Goal: Transaction & Acquisition: Book appointment/travel/reservation

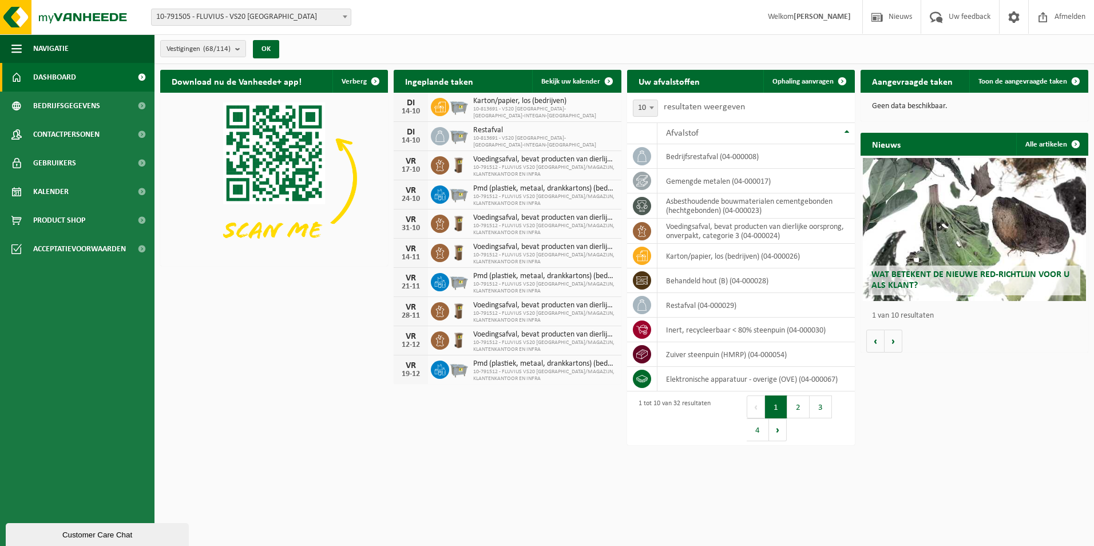
click at [351, 15] on form "10-791505 - FLUVIUS - VS20 ANTWERPEN 10-794279 - FLUVIUS - VS 20 ANTWERPEN - WE…" at bounding box center [257, 17] width 212 height 6
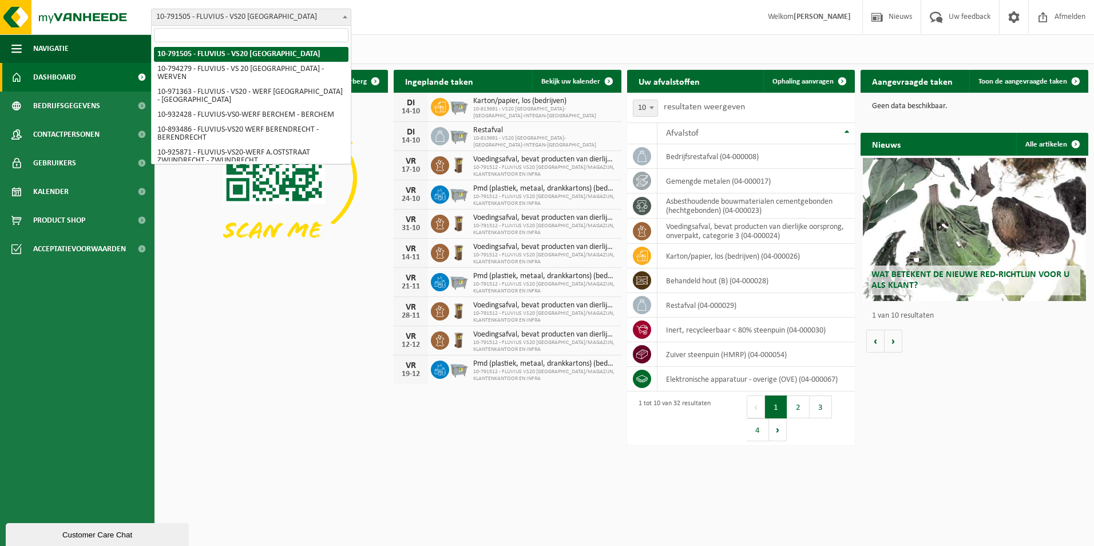
click at [348, 16] on span at bounding box center [344, 16] width 11 height 15
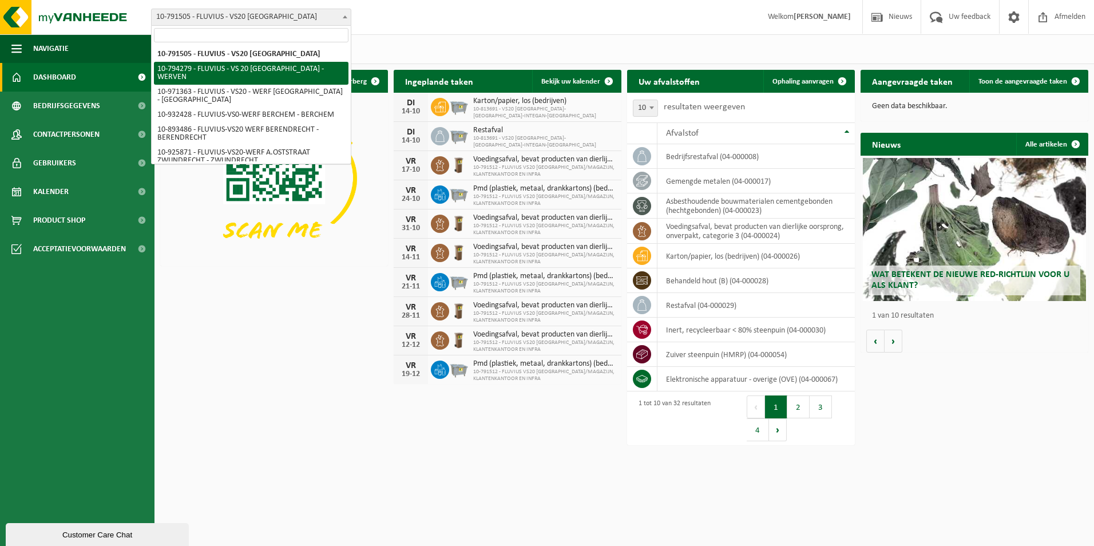
select select "31005"
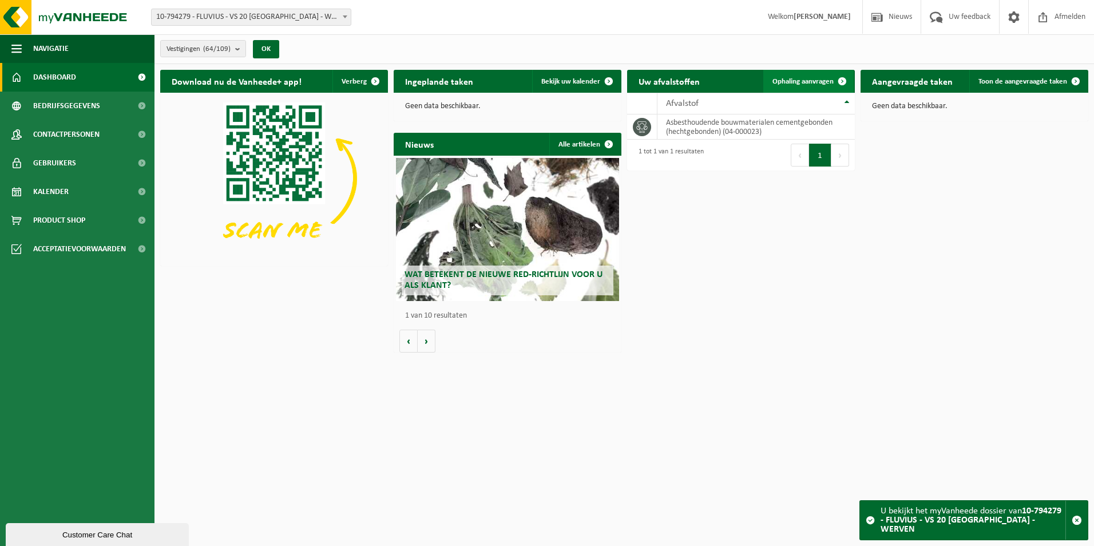
click at [827, 78] on span "Ophaling aanvragen" at bounding box center [802, 81] width 61 height 7
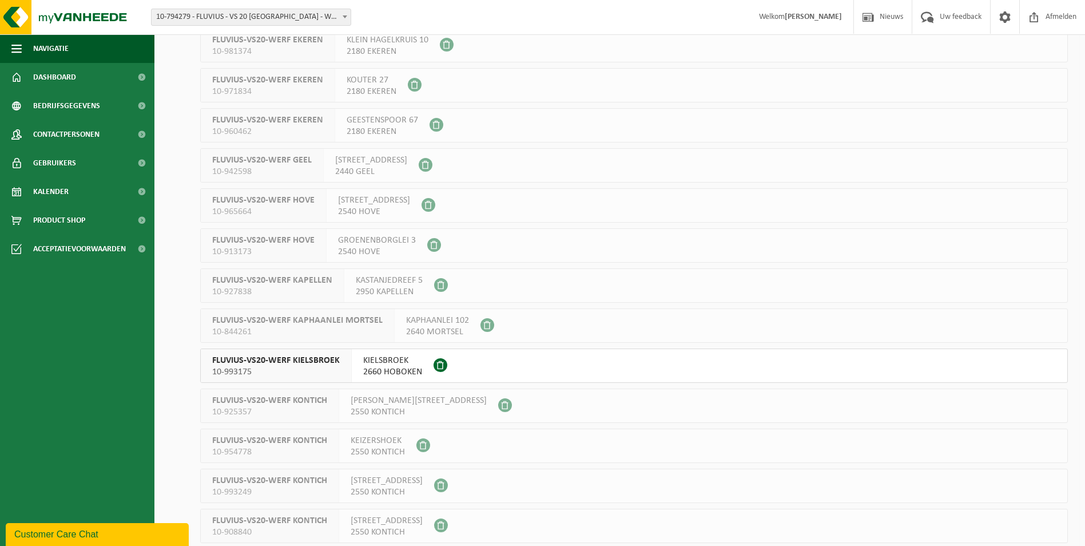
scroll to position [1030, 0]
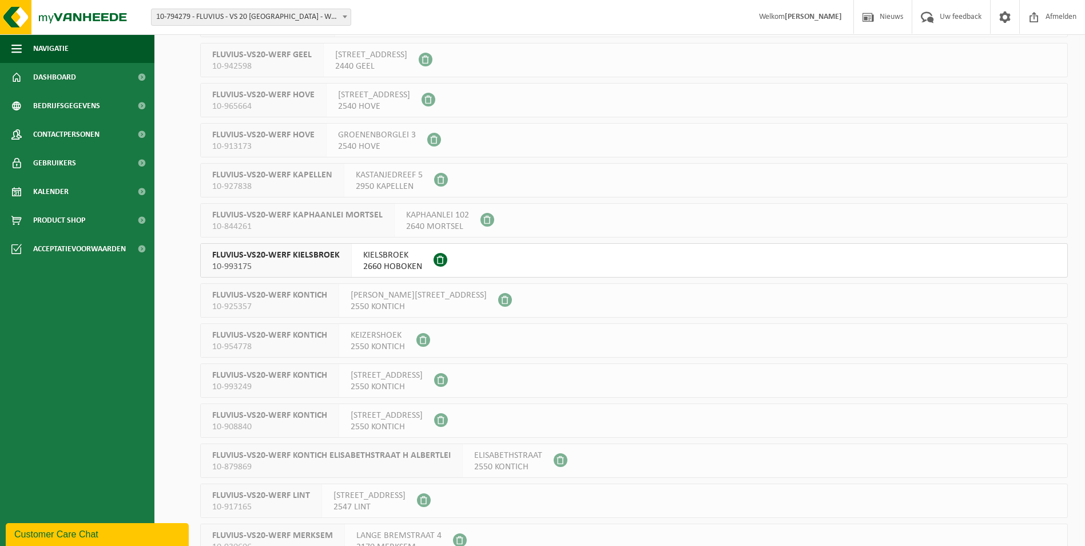
click at [444, 259] on span at bounding box center [441, 260] width 14 height 14
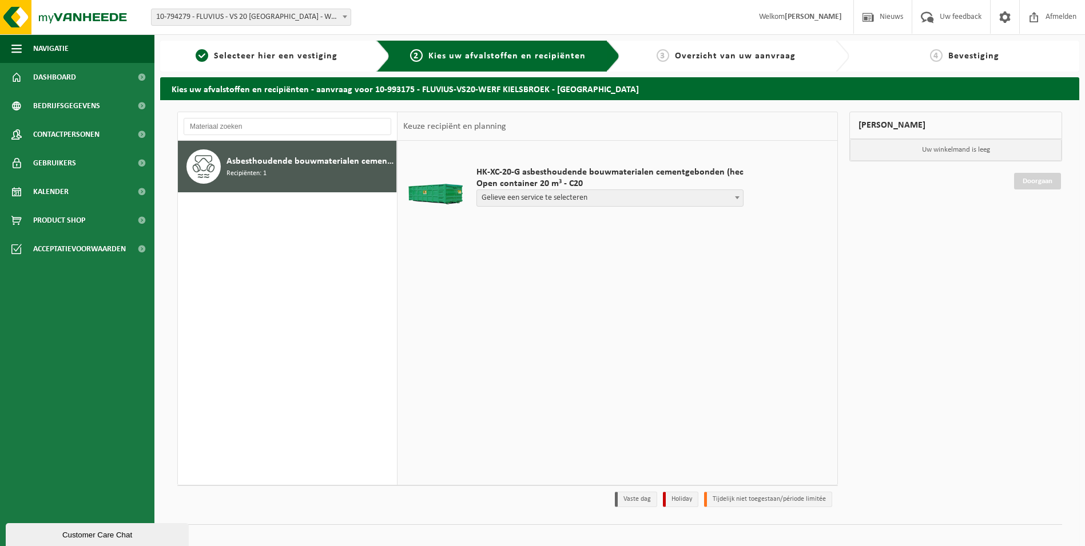
click at [704, 203] on span "Gelieve een service te selecteren" at bounding box center [610, 198] width 266 height 16
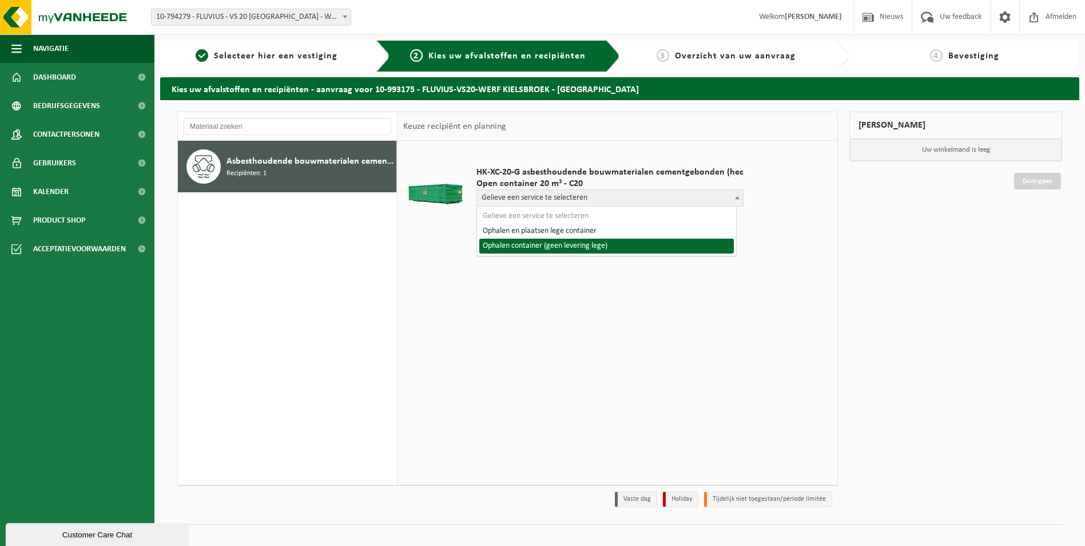
select select "P2PL-VEL-098972_HK-XC-20-GN-00_04-000023_72"
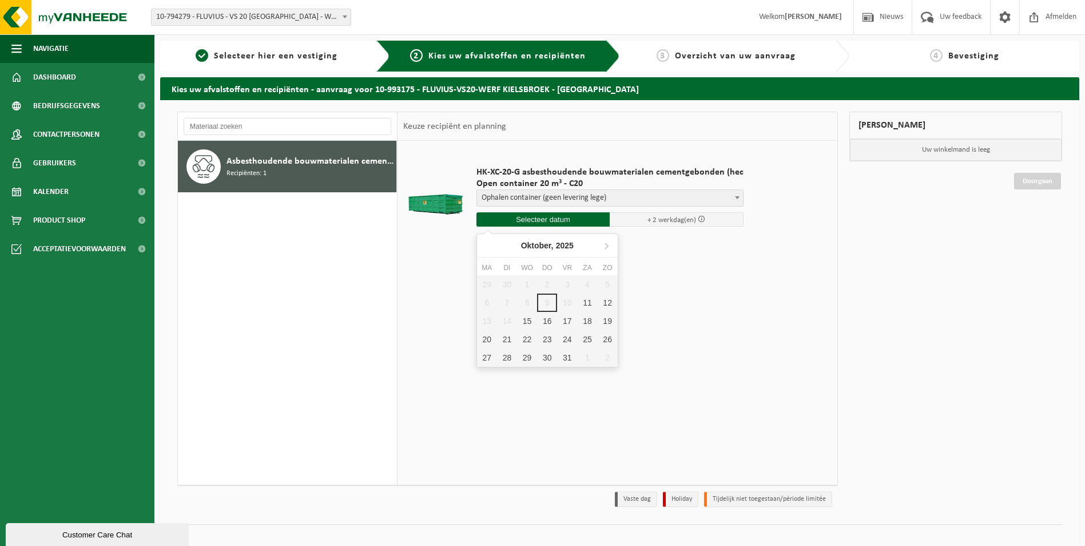
click at [566, 219] on input "text" at bounding box center [544, 219] width 134 height 14
click at [525, 326] on div "15" at bounding box center [527, 321] width 20 height 18
type input "Van 2025-10-15"
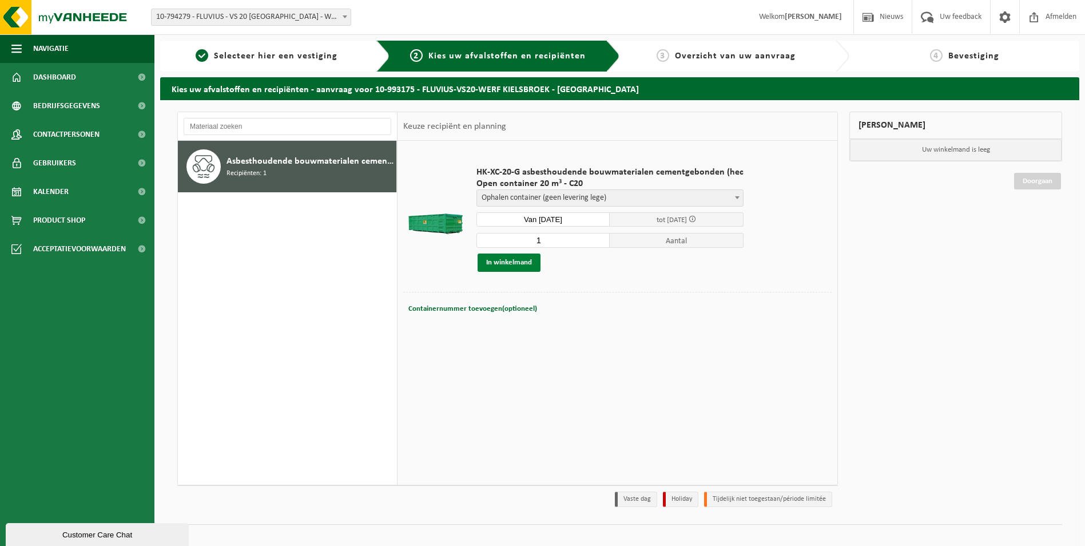
click at [522, 264] on button "In winkelmand" at bounding box center [509, 262] width 63 height 18
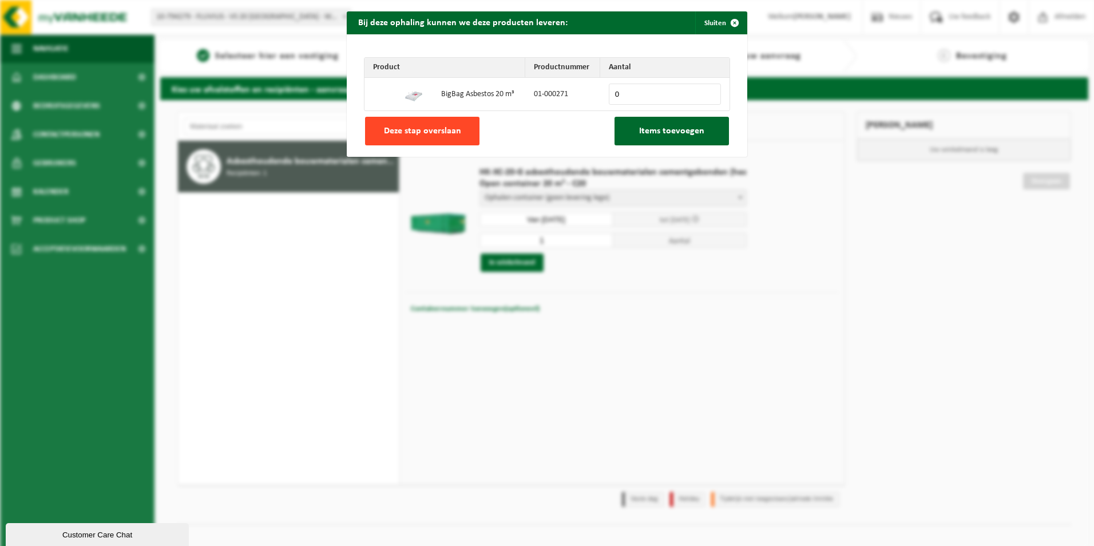
click at [396, 133] on span "Deze stap overslaan" at bounding box center [422, 130] width 77 height 9
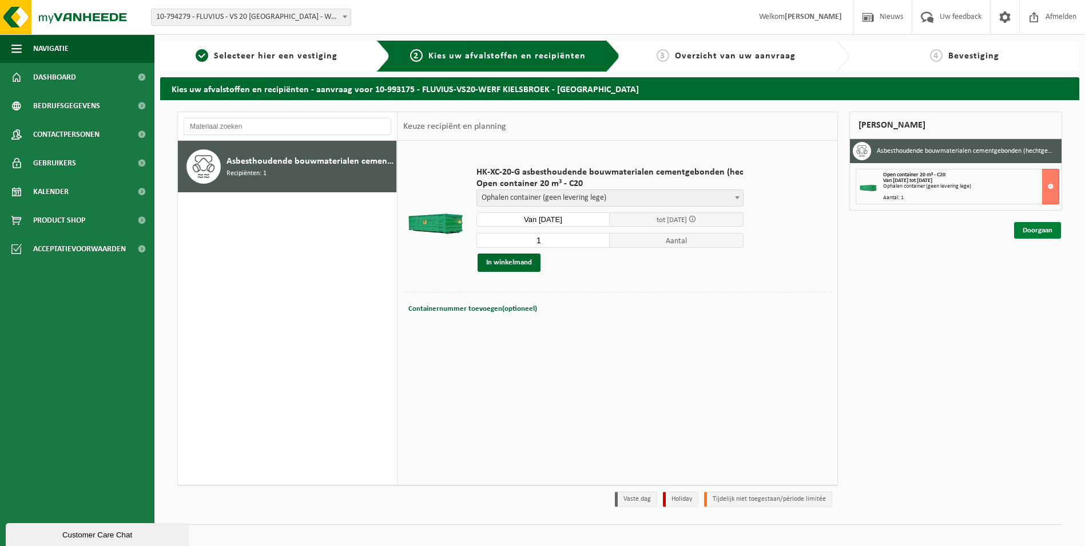
click at [1031, 229] on link "Doorgaan" at bounding box center [1037, 230] width 47 height 17
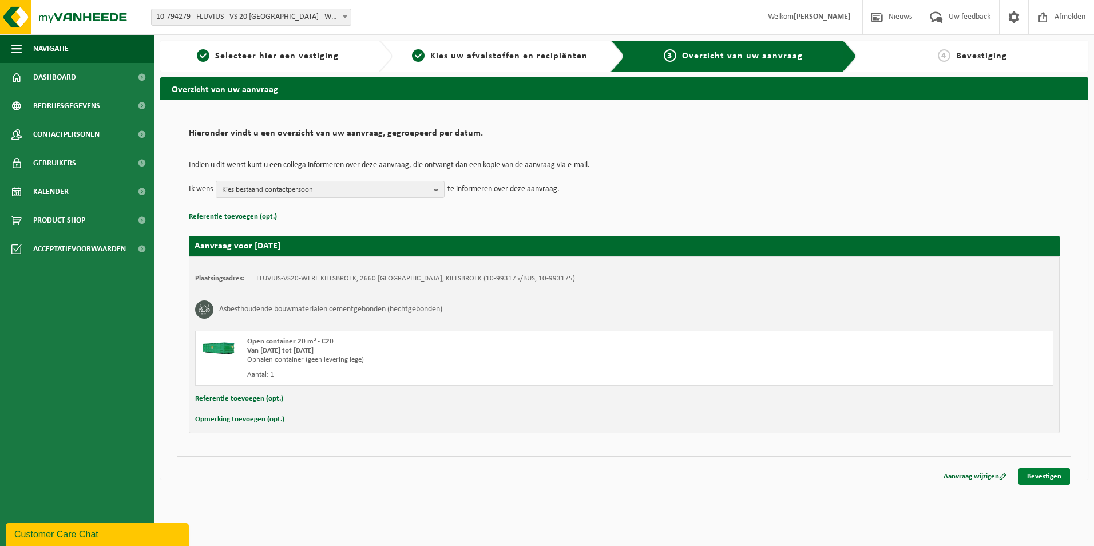
click at [1051, 476] on link "Bevestigen" at bounding box center [1043, 476] width 51 height 17
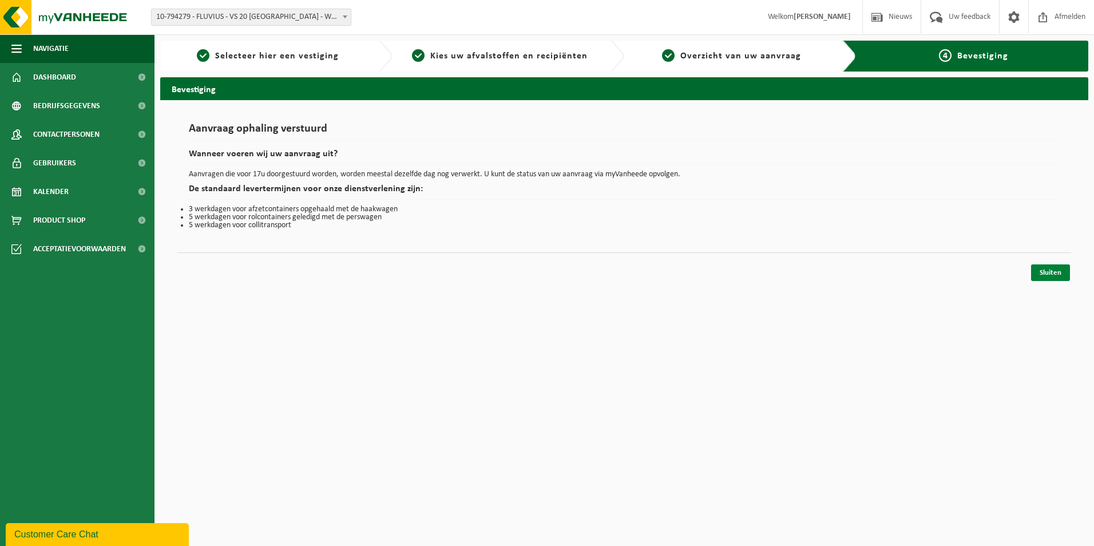
click at [1059, 272] on link "Sluiten" at bounding box center [1050, 272] width 39 height 17
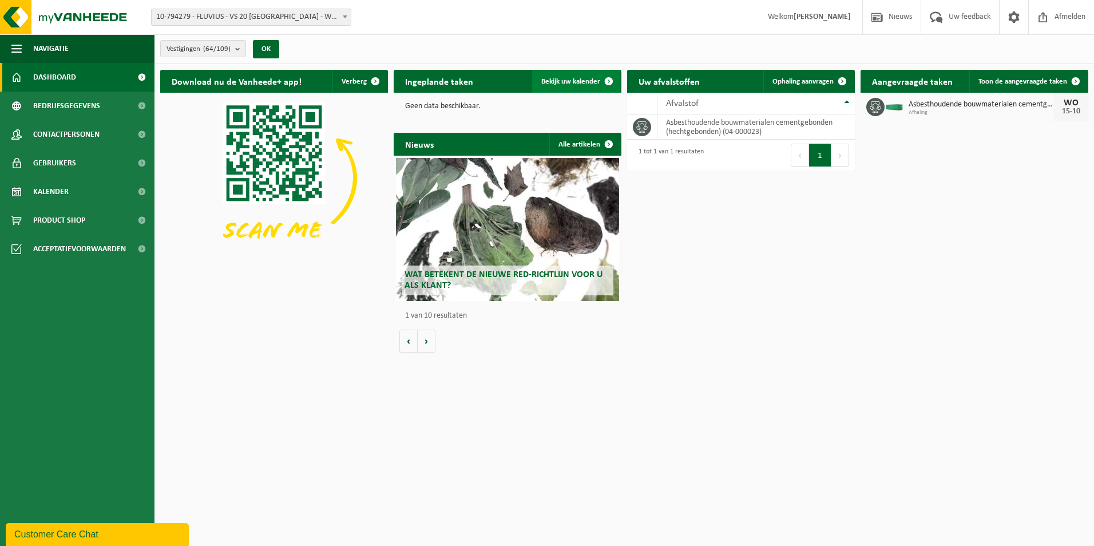
click at [595, 85] on span "Bekijk uw kalender" at bounding box center [570, 81] width 59 height 7
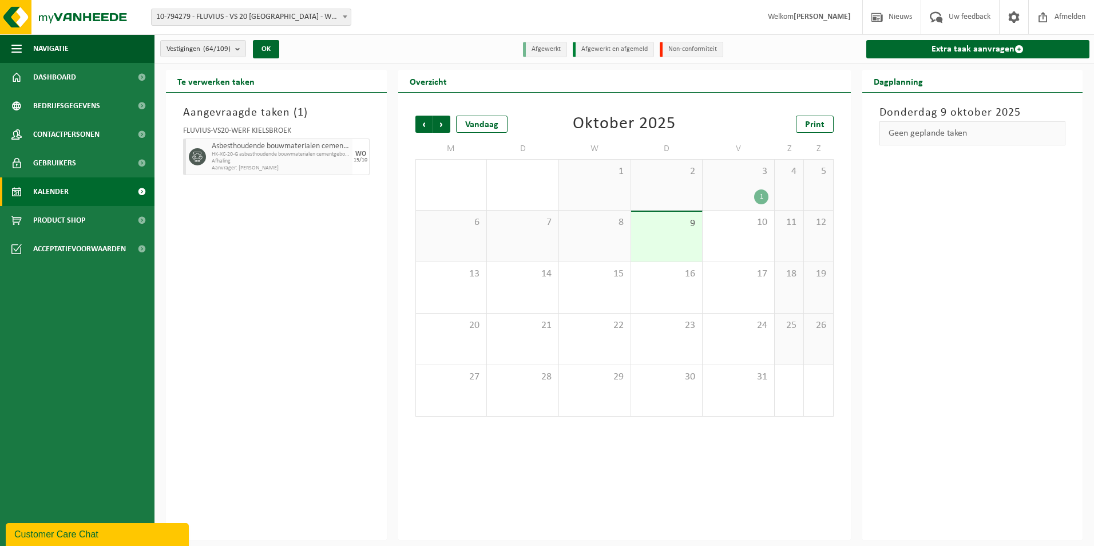
click at [335, 10] on span "10-794279 - FLUVIUS - VS 20 [GEOGRAPHIC_DATA] - WERVEN" at bounding box center [251, 17] width 199 height 16
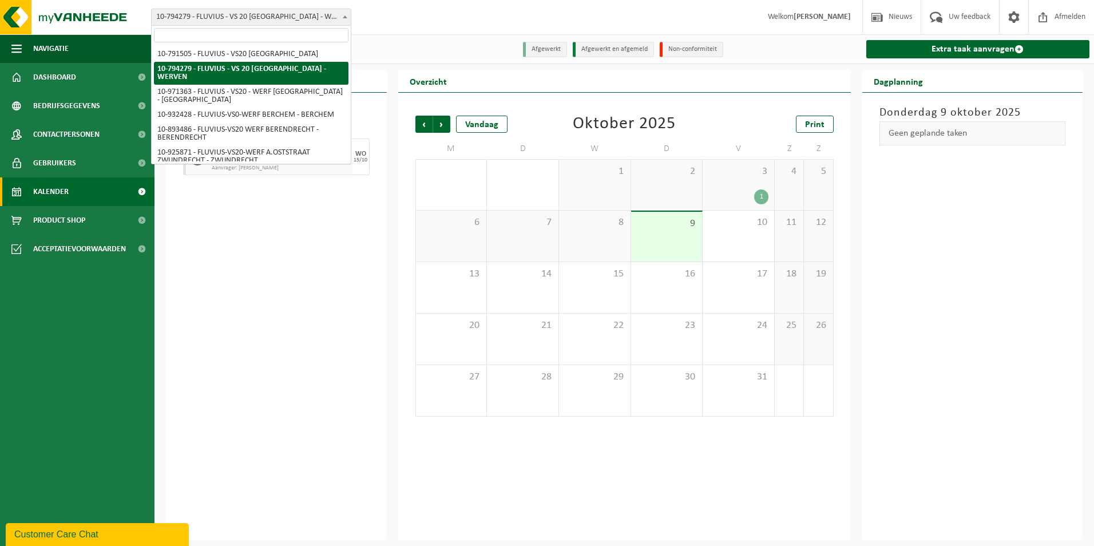
click at [392, 24] on div "Vestiging: 10-791505 - FLUVIUS - VS20 ANTWERPEN 10-794279 - FLUVIUS - VS 20 ANT…" at bounding box center [547, 17] width 1094 height 35
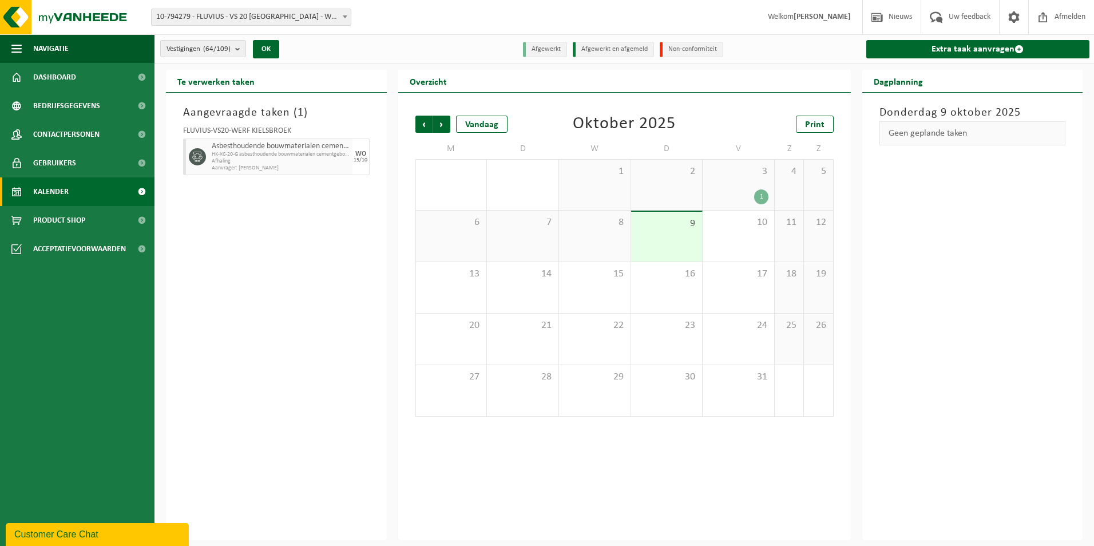
drag, startPoint x: 366, startPoint y: 18, endPoint x: 360, endPoint y: 18, distance: 6.3
click at [366, 18] on div "Vestiging: 10-791505 - FLUVIUS - VS20 ANTWERPEN 10-794279 - FLUVIUS - VS 20 ANT…" at bounding box center [255, 17] width 225 height 17
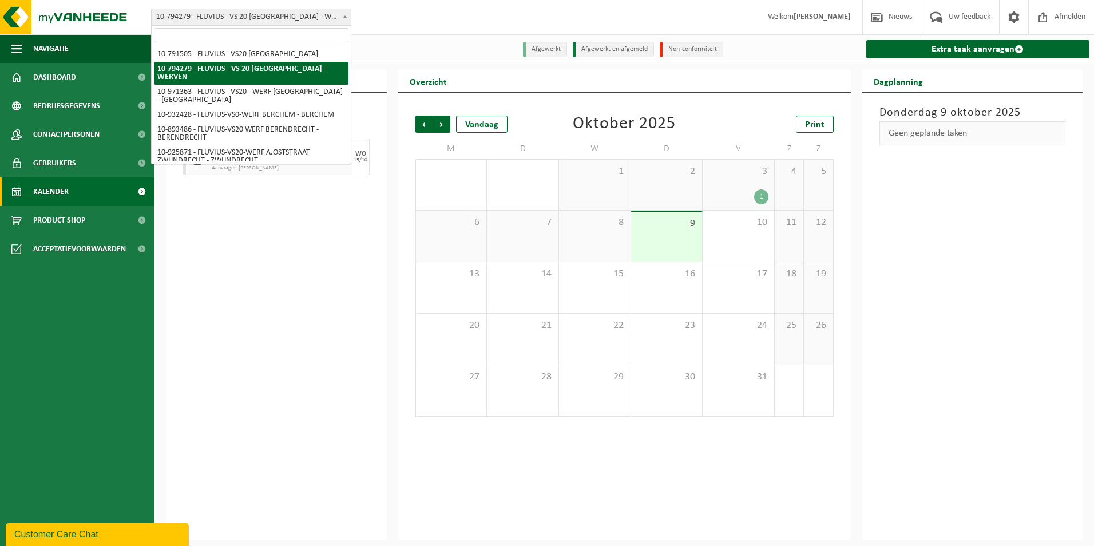
click at [344, 18] on span at bounding box center [344, 16] width 11 height 15
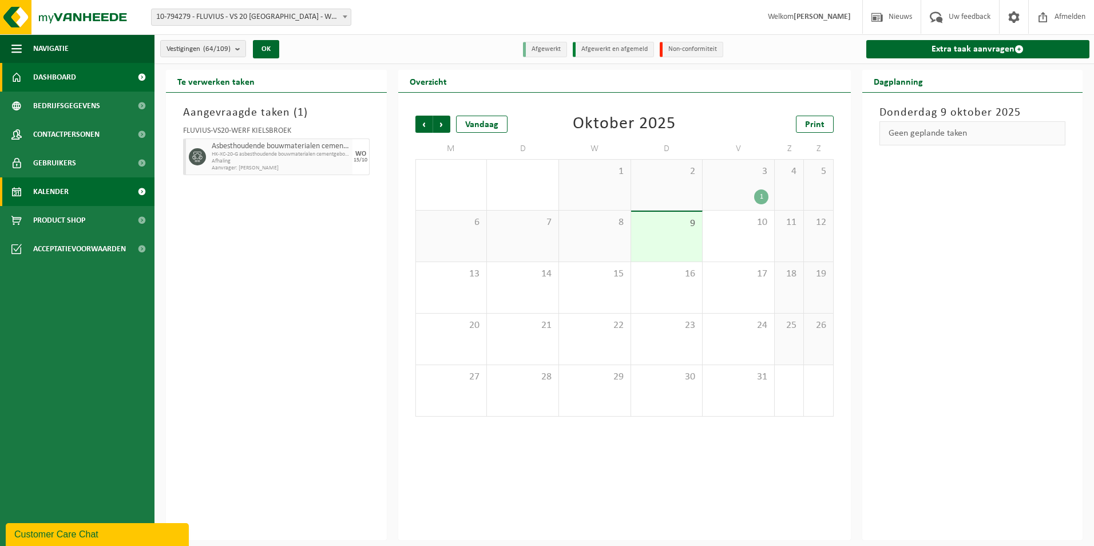
click at [66, 78] on span "Dashboard" at bounding box center [54, 77] width 43 height 29
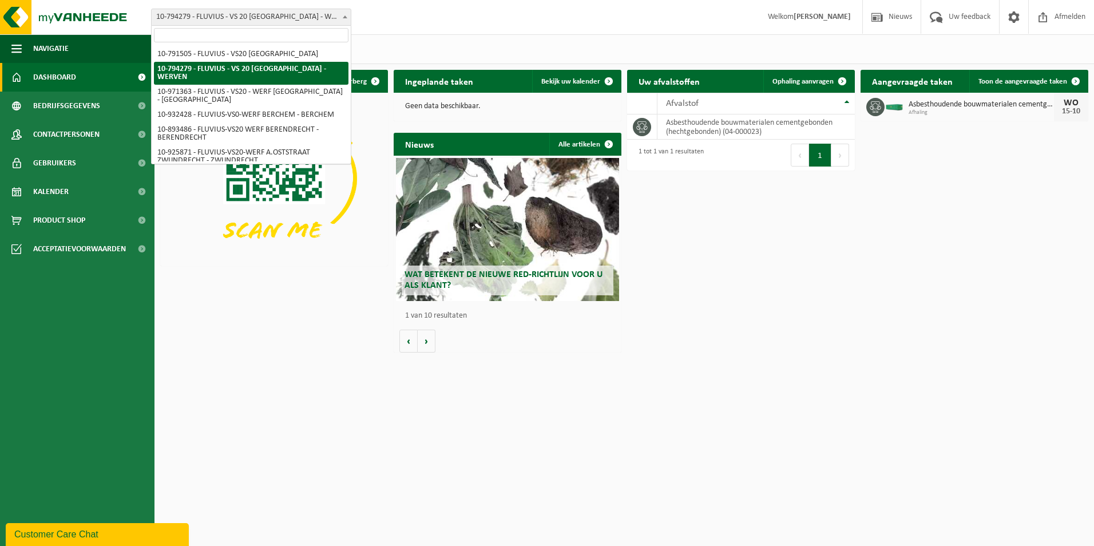
click at [348, 20] on span at bounding box center [344, 16] width 11 height 15
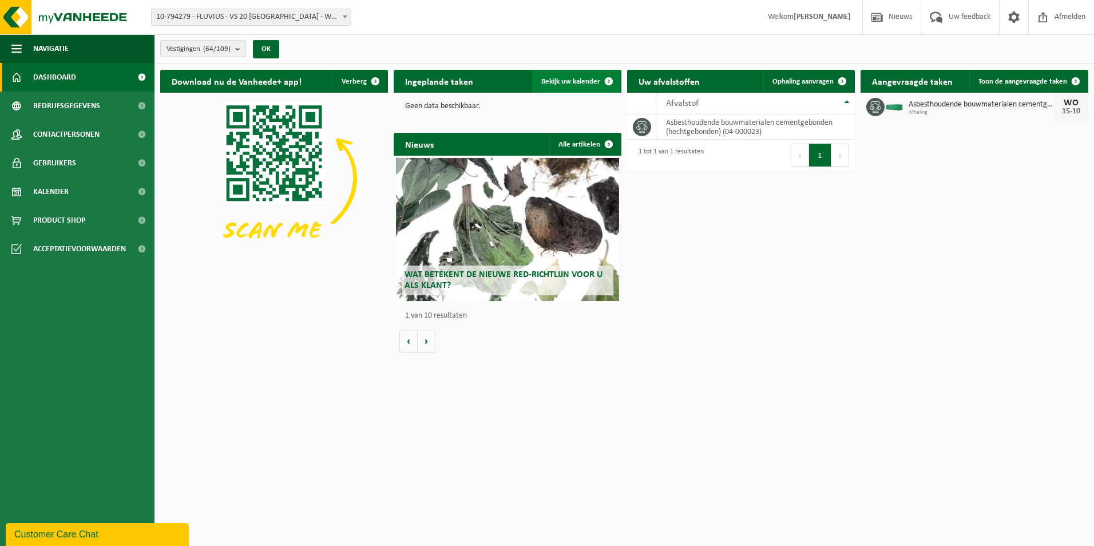
click at [581, 80] on span "Bekijk uw kalender" at bounding box center [570, 81] width 59 height 7
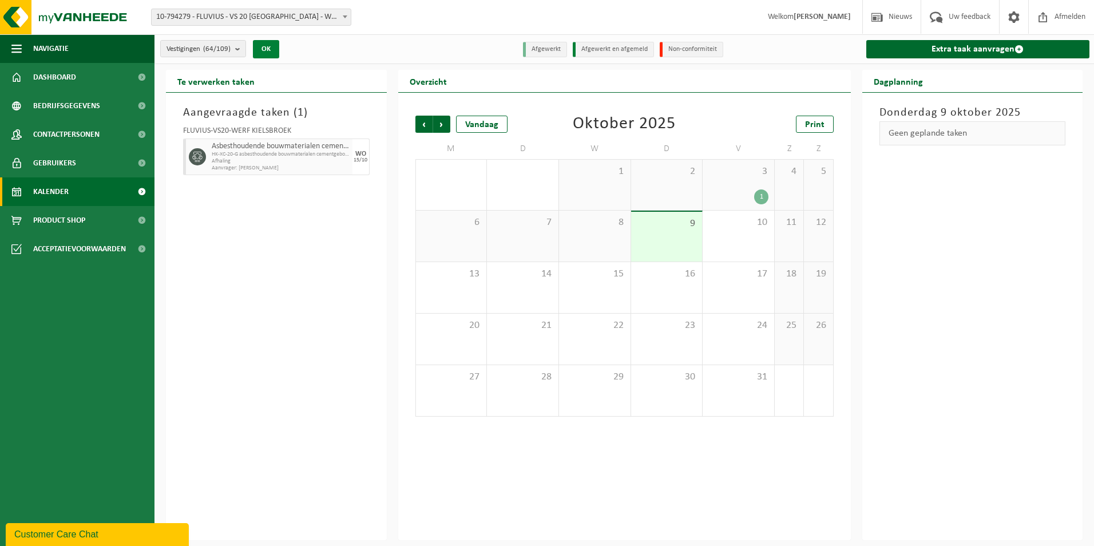
click at [271, 44] on button "OK" at bounding box center [266, 49] width 26 height 18
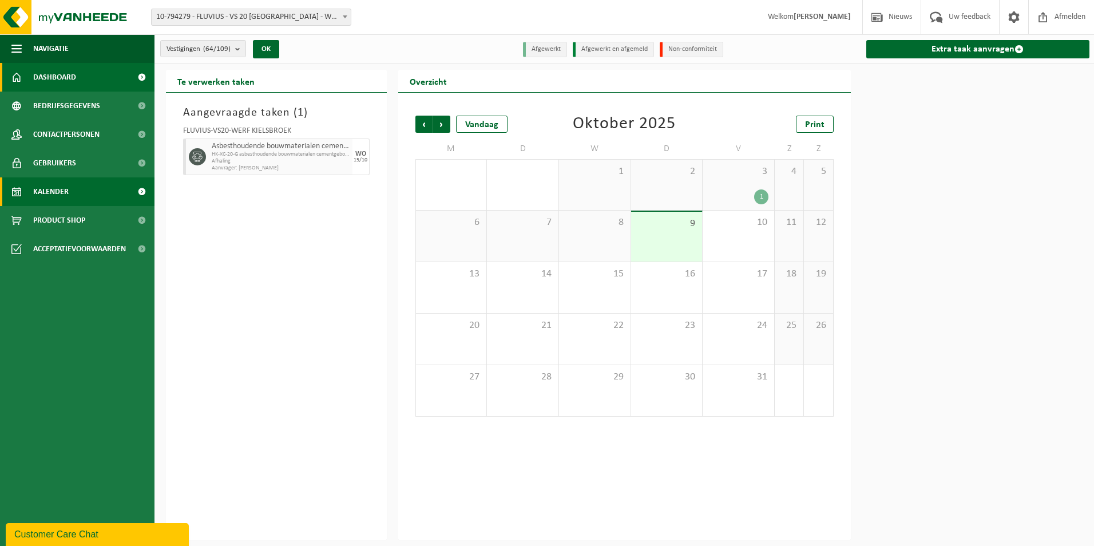
click at [47, 81] on span "Dashboard" at bounding box center [54, 77] width 43 height 29
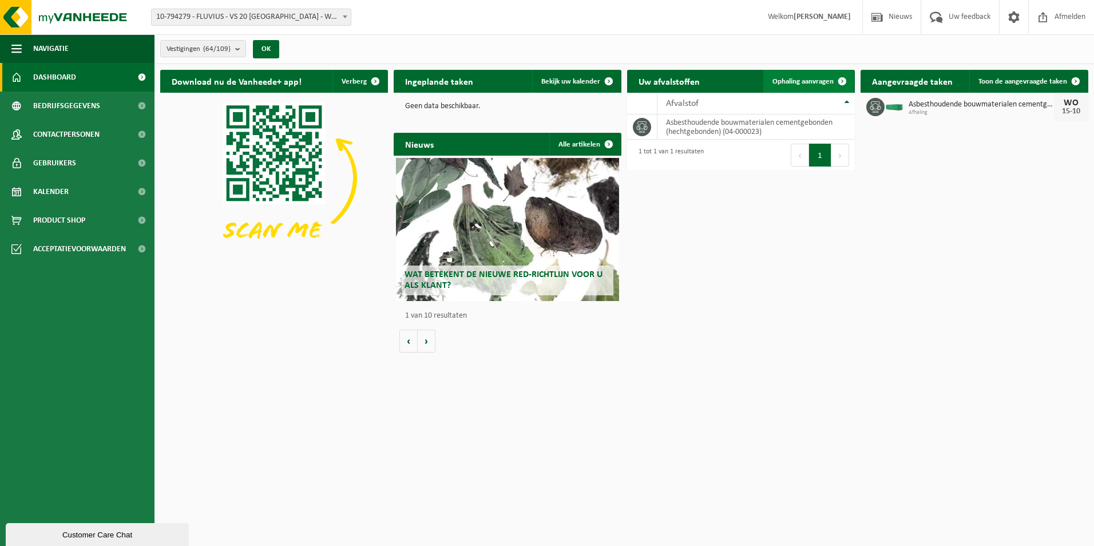
click at [811, 82] on span "Ophaling aanvragen" at bounding box center [802, 81] width 61 height 7
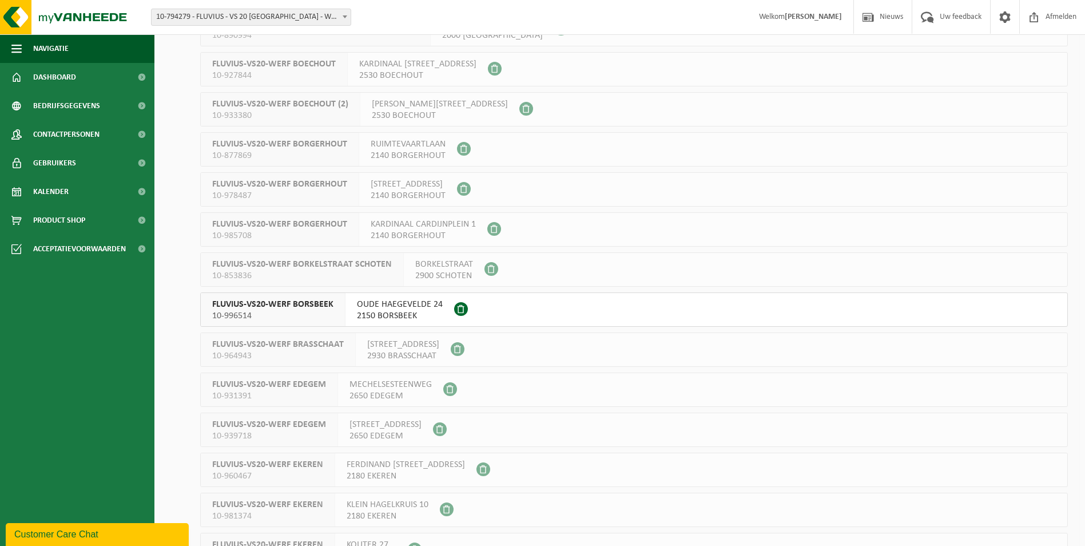
scroll to position [458, 0]
click at [459, 308] on span at bounding box center [461, 311] width 14 height 14
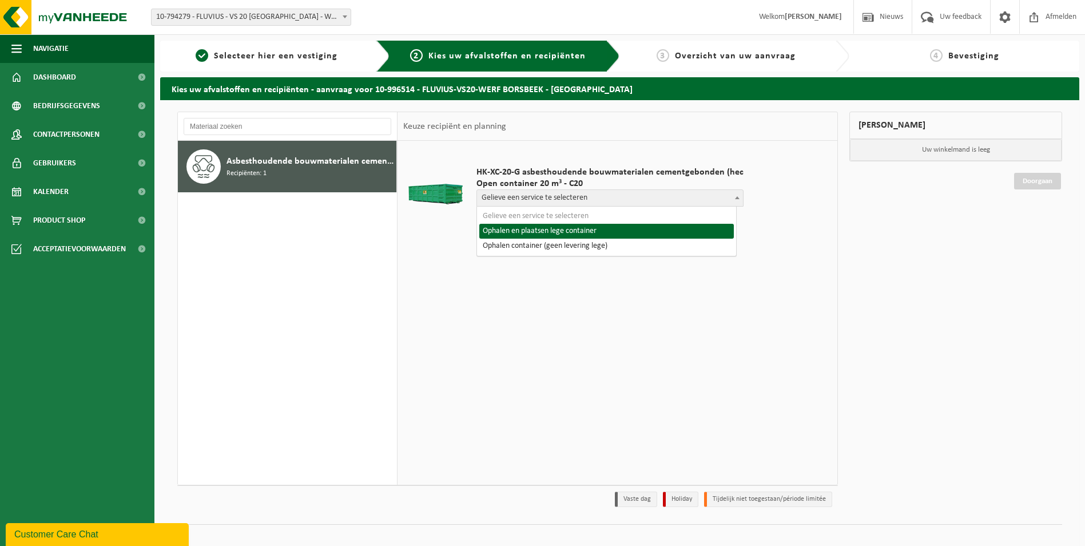
click at [700, 194] on span "Gelieve een service te selecteren" at bounding box center [610, 198] width 266 height 16
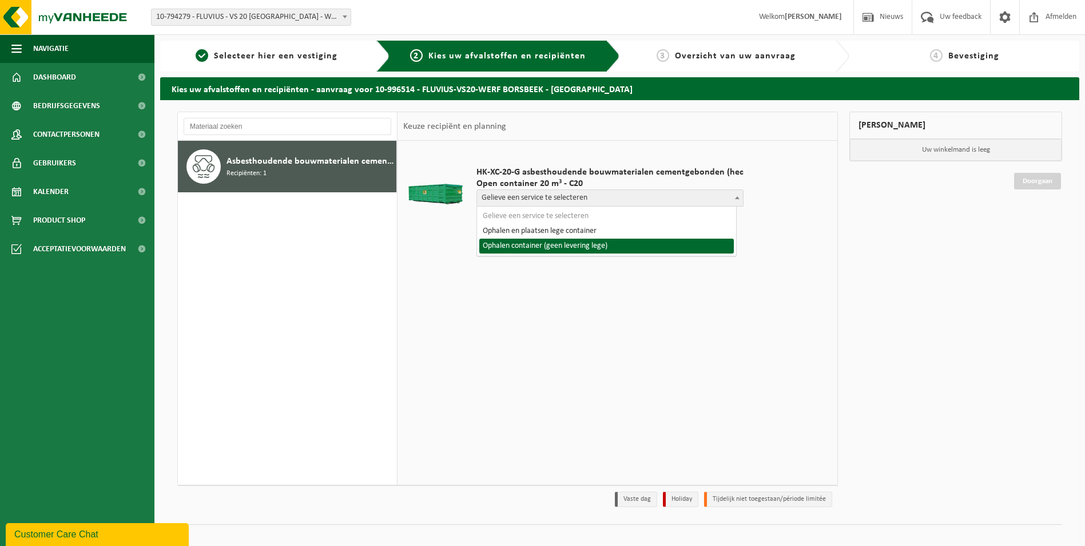
select select "P2PL-VEL-099863_HK-XC-20-GN-00_04-000023_72"
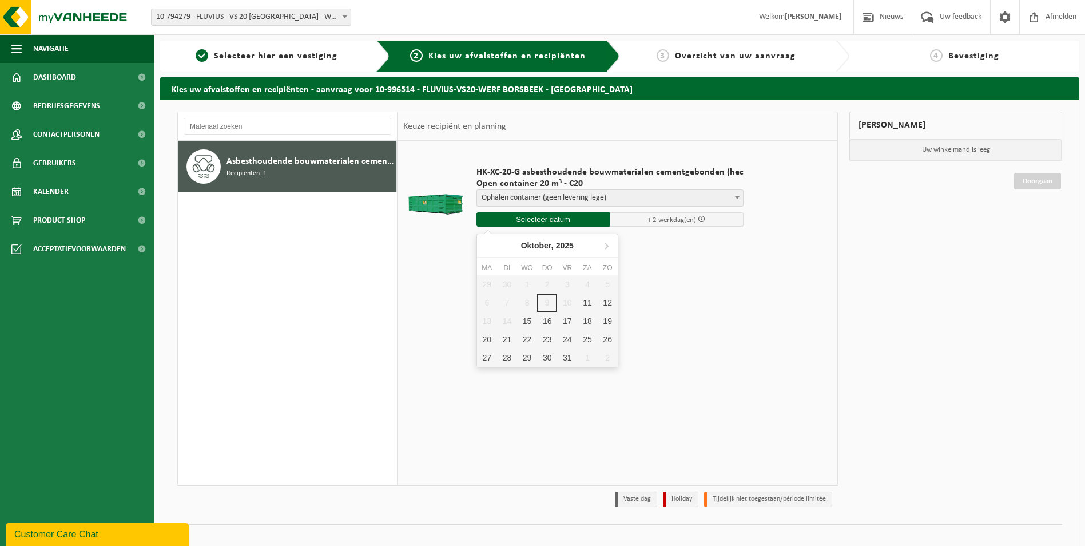
click at [590, 220] on input "text" at bounding box center [544, 219] width 134 height 14
click at [525, 324] on div "15" at bounding box center [527, 321] width 20 height 18
type input "Van 2025-10-15"
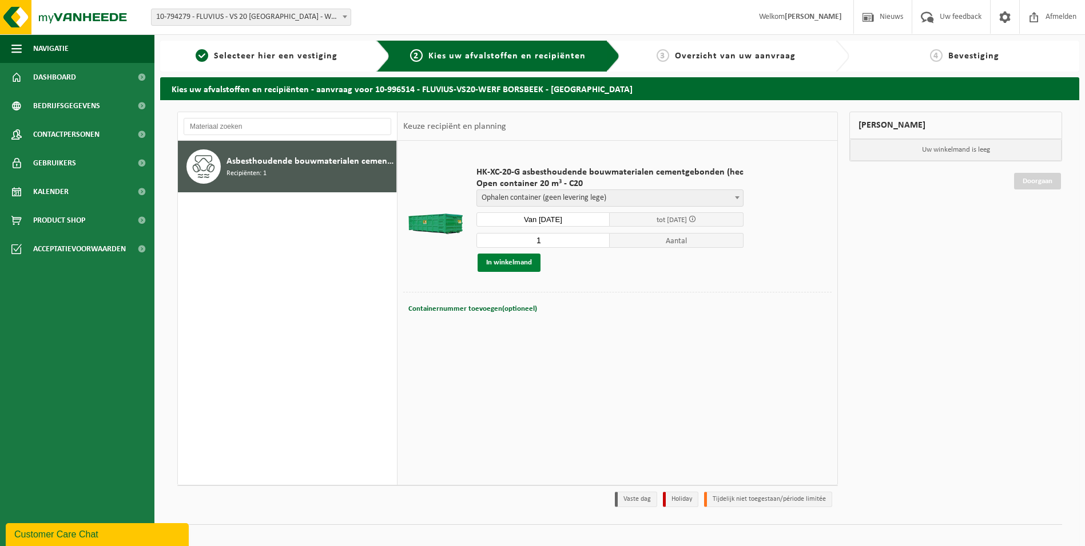
click at [538, 260] on button "In winkelmand" at bounding box center [509, 262] width 63 height 18
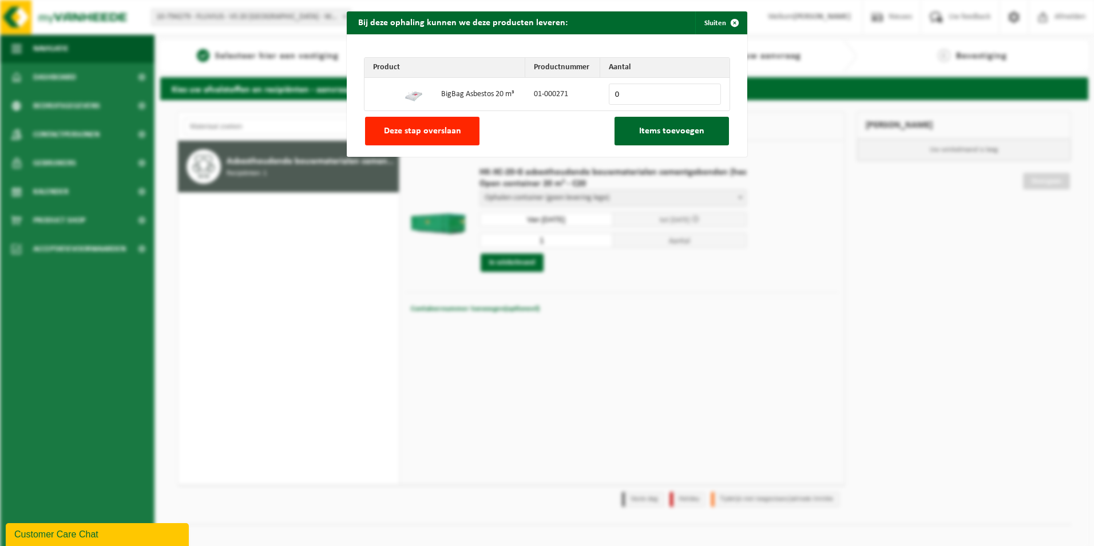
drag, startPoint x: 430, startPoint y: 128, endPoint x: 590, endPoint y: 130, distance: 160.8
click at [430, 128] on span "Deze stap overslaan" at bounding box center [422, 130] width 77 height 9
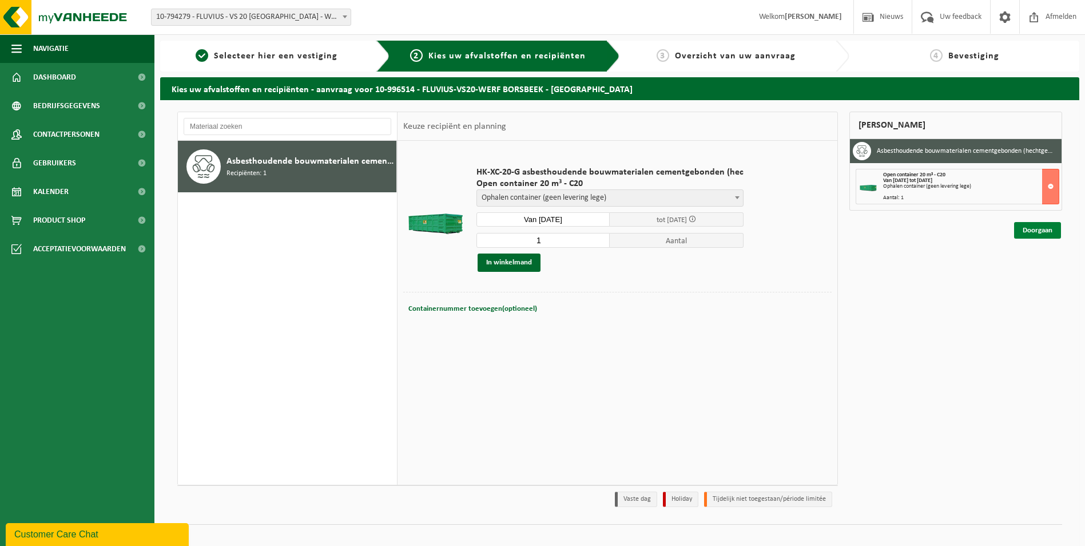
click at [1027, 225] on link "Doorgaan" at bounding box center [1037, 230] width 47 height 17
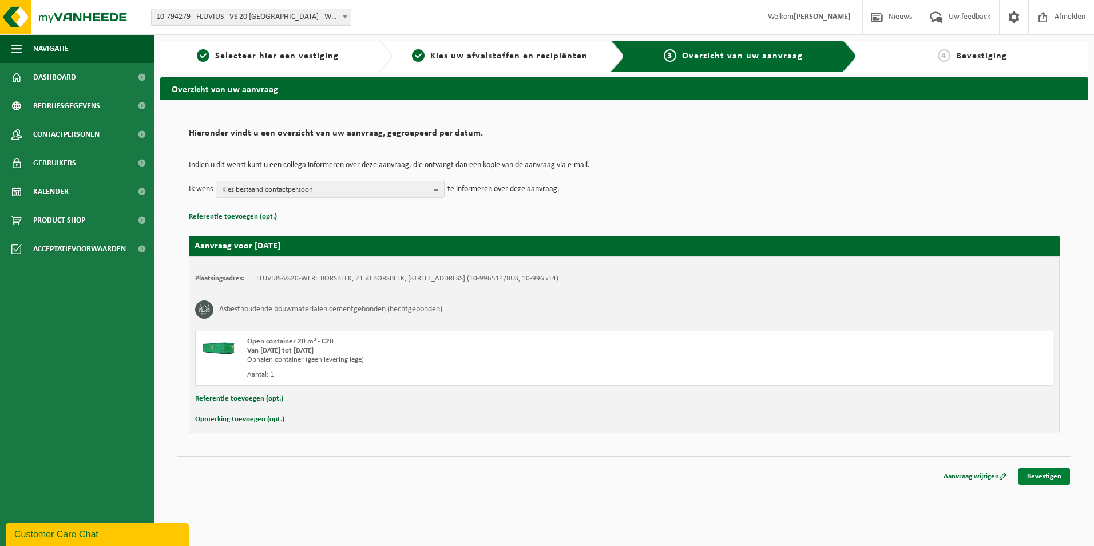
click at [1047, 477] on link "Bevestigen" at bounding box center [1043, 476] width 51 height 17
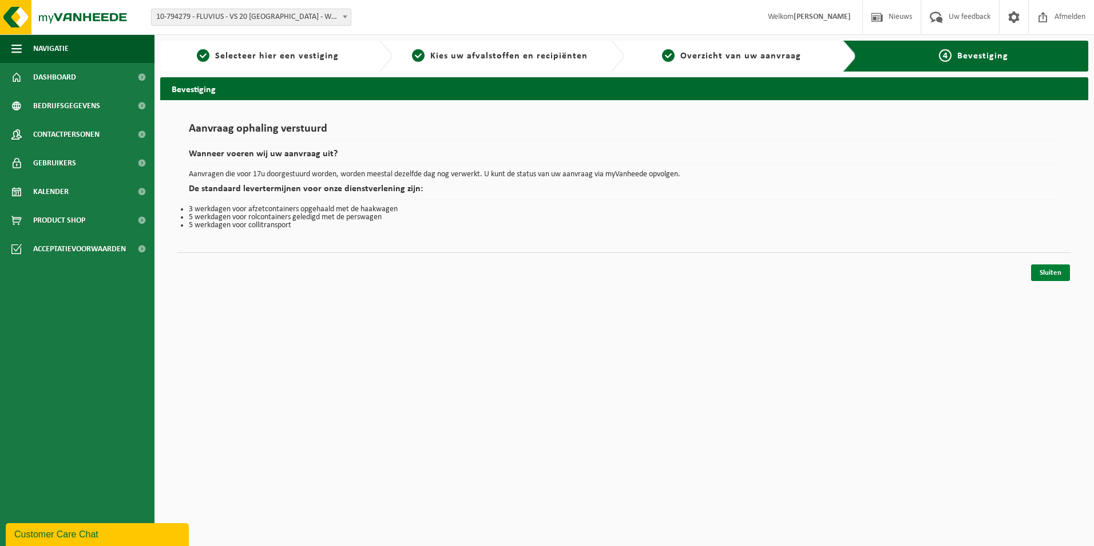
click at [1063, 269] on link "Sluiten" at bounding box center [1050, 272] width 39 height 17
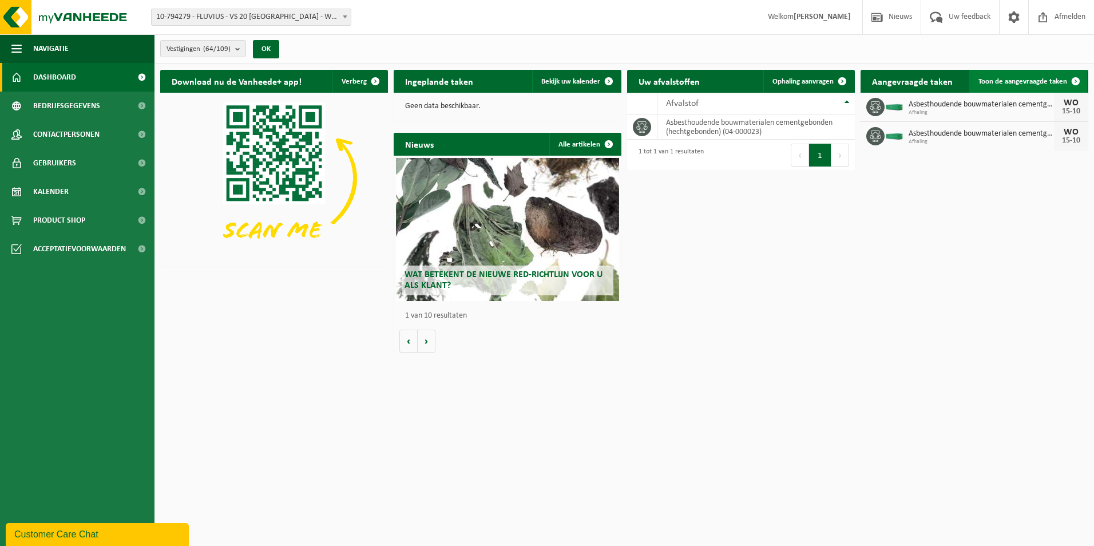
click at [1047, 79] on span "Toon de aangevraagde taken" at bounding box center [1022, 81] width 89 height 7
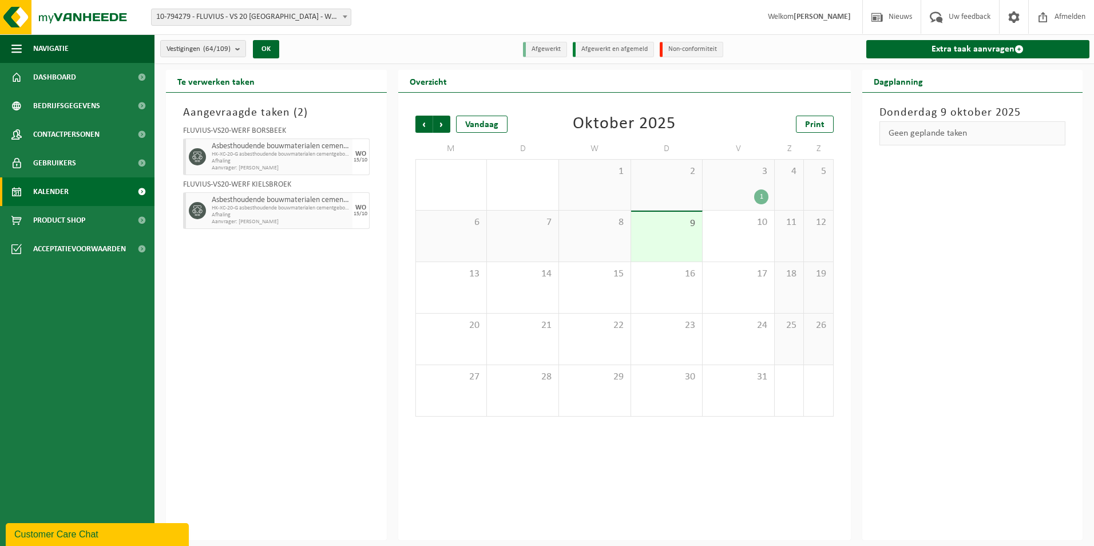
click at [300, 212] on span "Afhaling" at bounding box center [281, 215] width 138 height 7
click at [791, 177] on span "4" at bounding box center [788, 171] width 17 height 13
click at [733, 179] on div "3 1" at bounding box center [738, 185] width 72 height 50
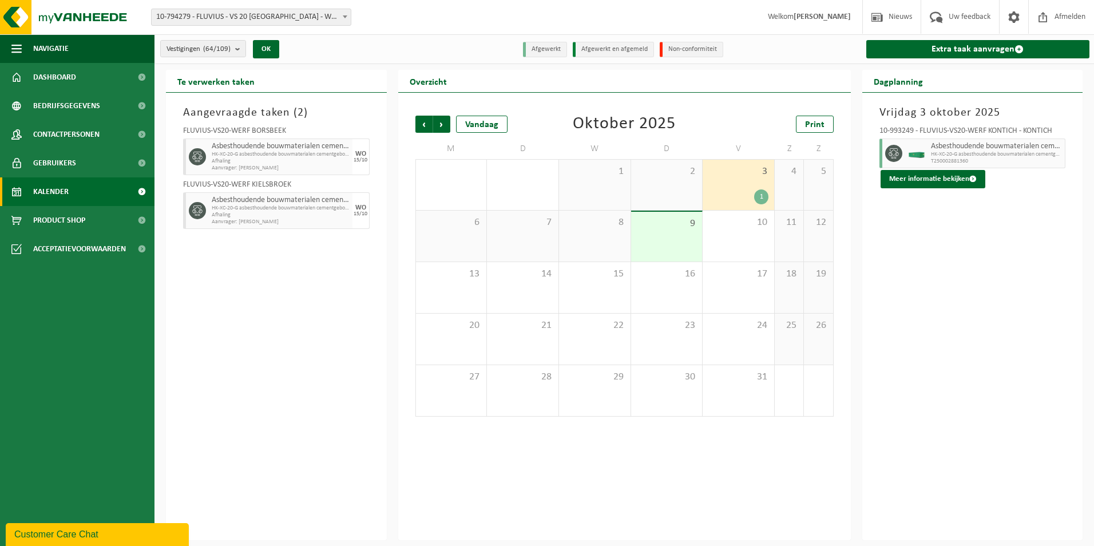
click at [273, 212] on span "Afhaling" at bounding box center [281, 215] width 138 height 7
click at [232, 206] on span "HK-XC-20-G asbesthoudende bouwmaterialen cementgebonden (hec" at bounding box center [281, 208] width 138 height 7
click at [700, 181] on div "2" at bounding box center [667, 185] width 72 height 50
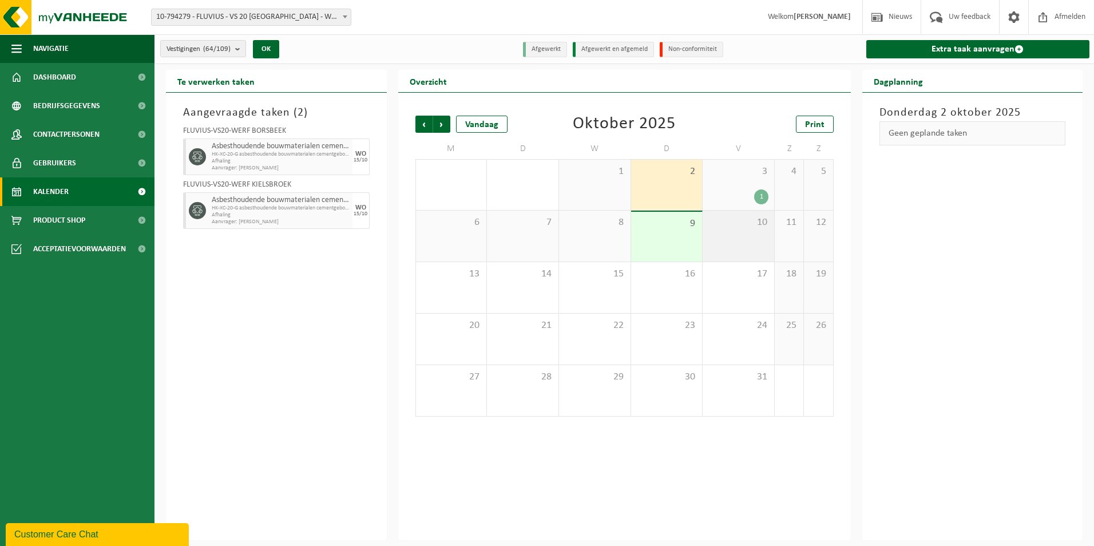
click at [735, 255] on div "10" at bounding box center [738, 236] width 72 height 51
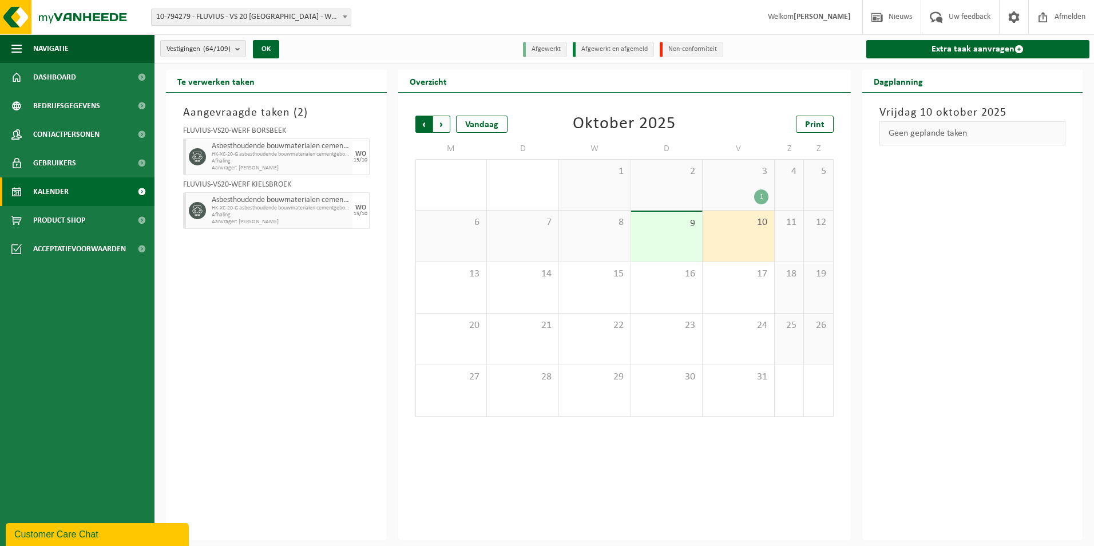
click at [439, 125] on span "Volgende" at bounding box center [441, 124] width 17 height 17
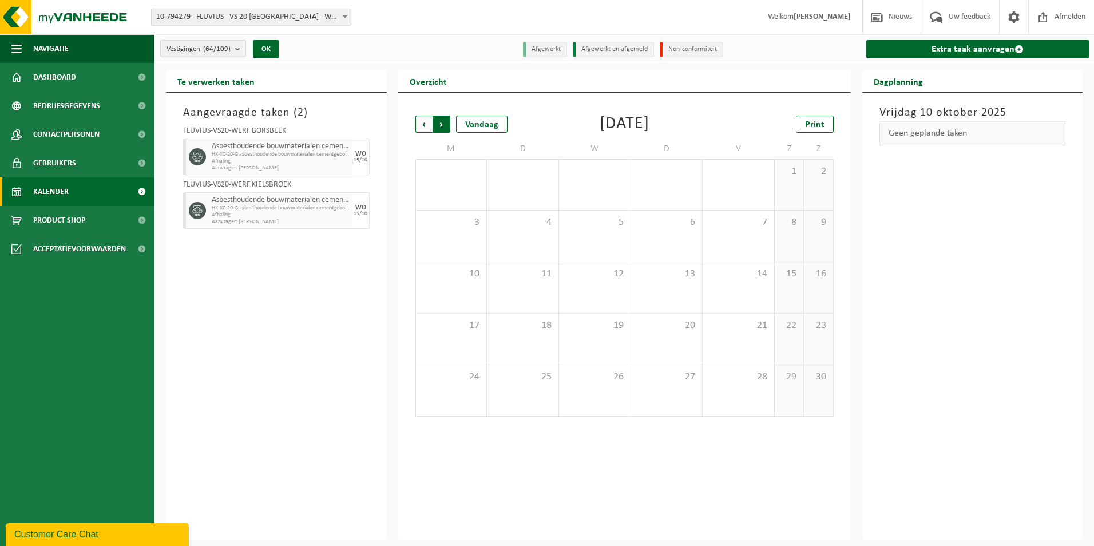
click at [428, 125] on span "Vorige" at bounding box center [423, 124] width 17 height 17
click at [254, 167] on span "Aanvrager: Joeri De Combe" at bounding box center [281, 168] width 138 height 7
click at [256, 196] on span "Asbesthoudende bouwmaterialen cementgebonden (hechtgebonden)" at bounding box center [281, 200] width 138 height 9
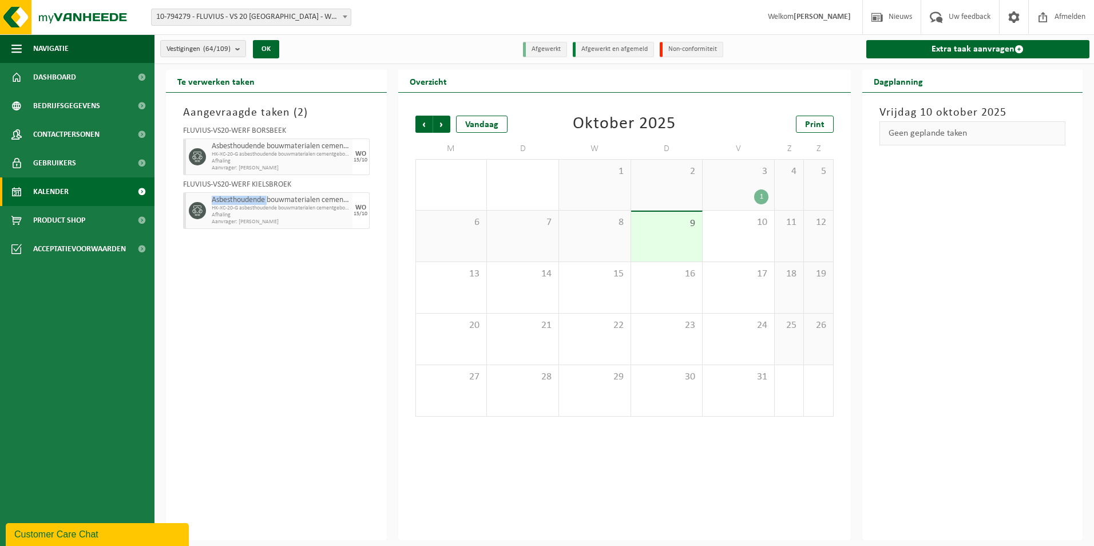
click at [256, 196] on span "Asbesthoudende bouwmaterialen cementgebonden (hechtgebonden)" at bounding box center [281, 200] width 138 height 9
drag, startPoint x: 256, startPoint y: 196, endPoint x: 287, endPoint y: 240, distance: 54.1
click at [287, 240] on div "Aangevraagde taken ( 2 ) FLUVIUS-VS20-WERF BORSBEEK Asbesthoudende bouwmaterial…" at bounding box center [276, 316] width 221 height 447
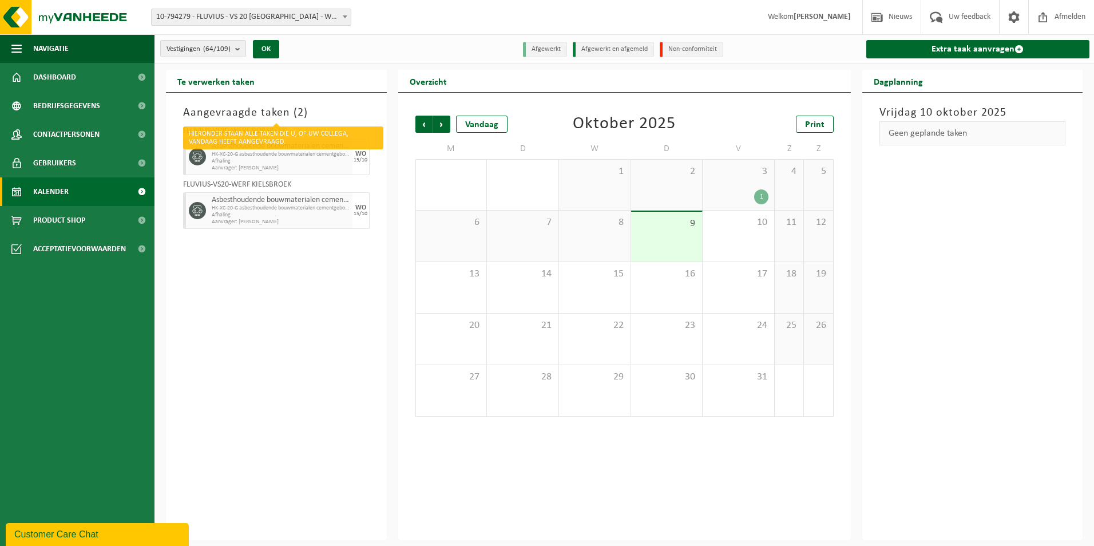
click at [227, 118] on h3 "Aangevraagde taken ( 2 )" at bounding box center [276, 112] width 186 height 17
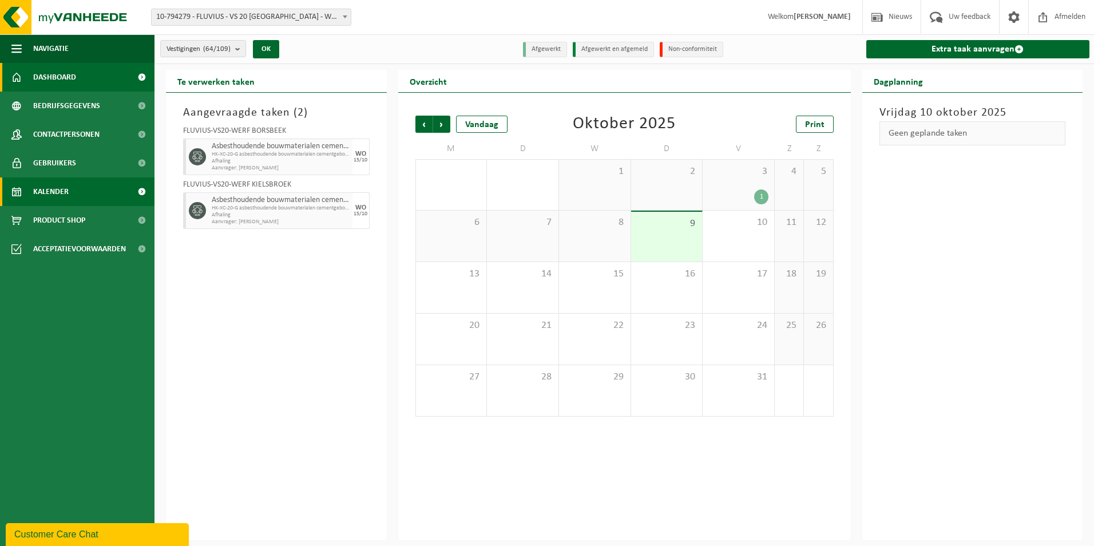
click at [70, 84] on span "Dashboard" at bounding box center [54, 77] width 43 height 29
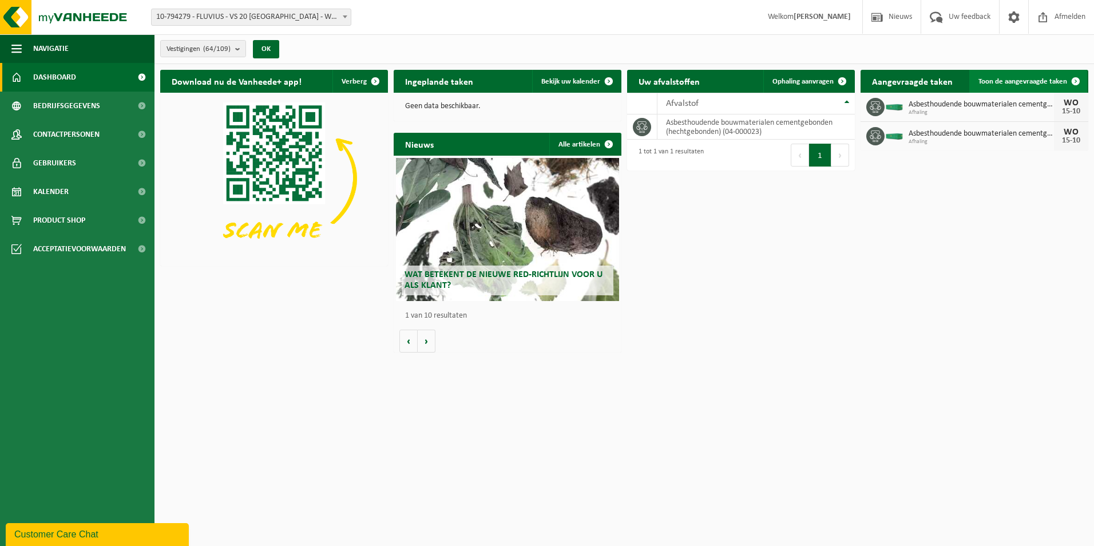
click at [1075, 78] on span at bounding box center [1075, 81] width 23 height 23
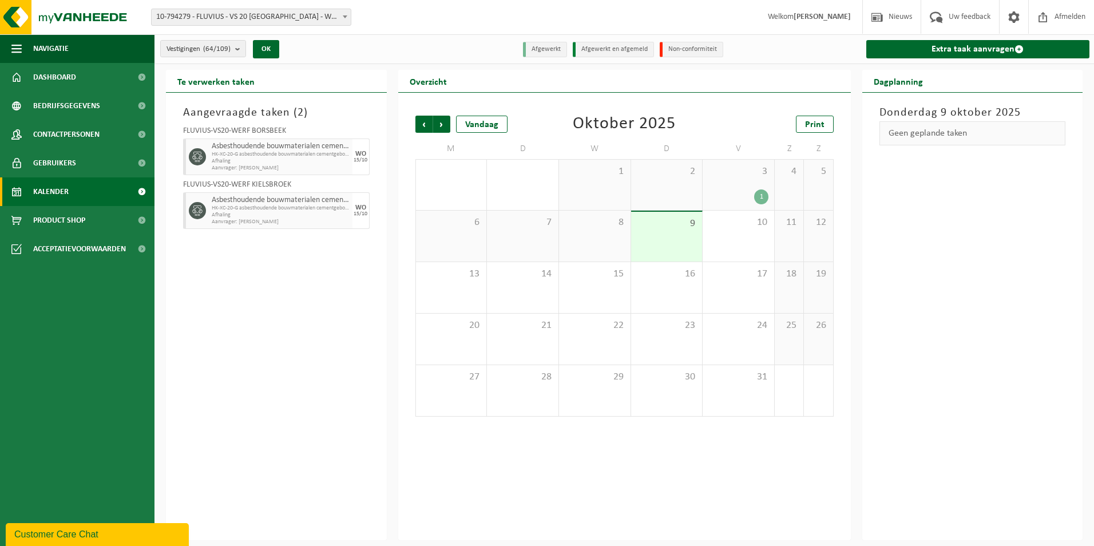
click at [912, 490] on div "[DATE] Geen geplande taken" at bounding box center [972, 316] width 221 height 447
click at [73, 80] on span "Dashboard" at bounding box center [54, 77] width 43 height 29
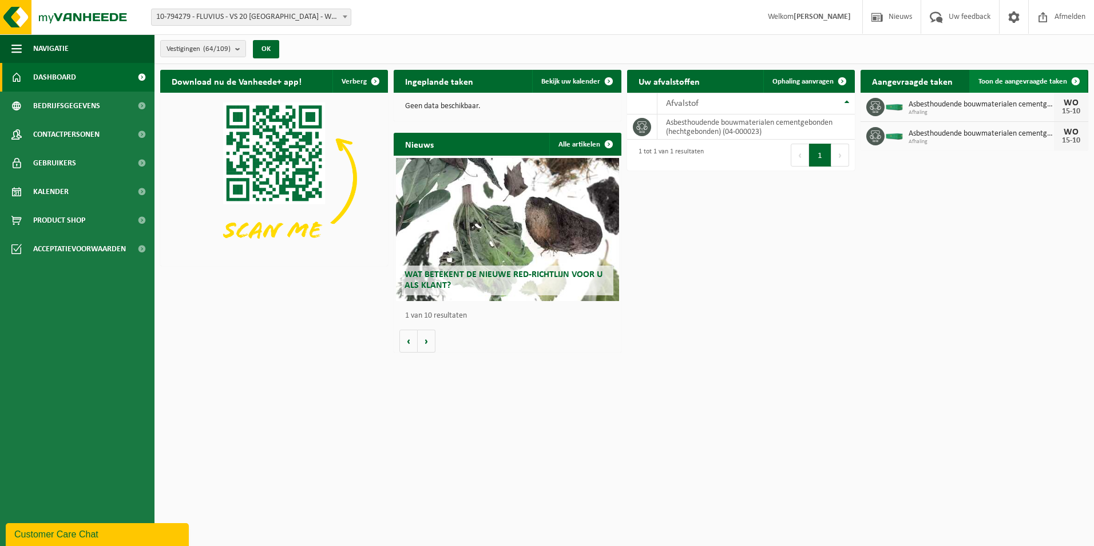
click at [1053, 78] on span "Toon de aangevraagde taken" at bounding box center [1022, 81] width 89 height 7
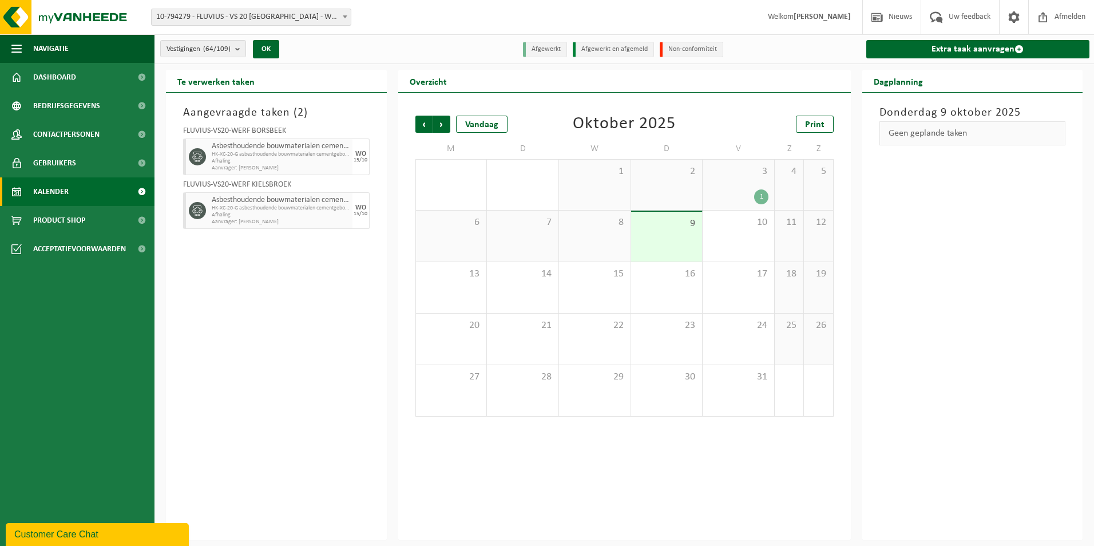
click at [347, 162] on span "Afhaling" at bounding box center [281, 161] width 138 height 7
click at [354, 217] on div "[DATE]" at bounding box center [360, 210] width 17 height 37
click at [105, 182] on link "Kalender" at bounding box center [77, 191] width 154 height 29
click at [142, 191] on span at bounding box center [142, 191] width 26 height 29
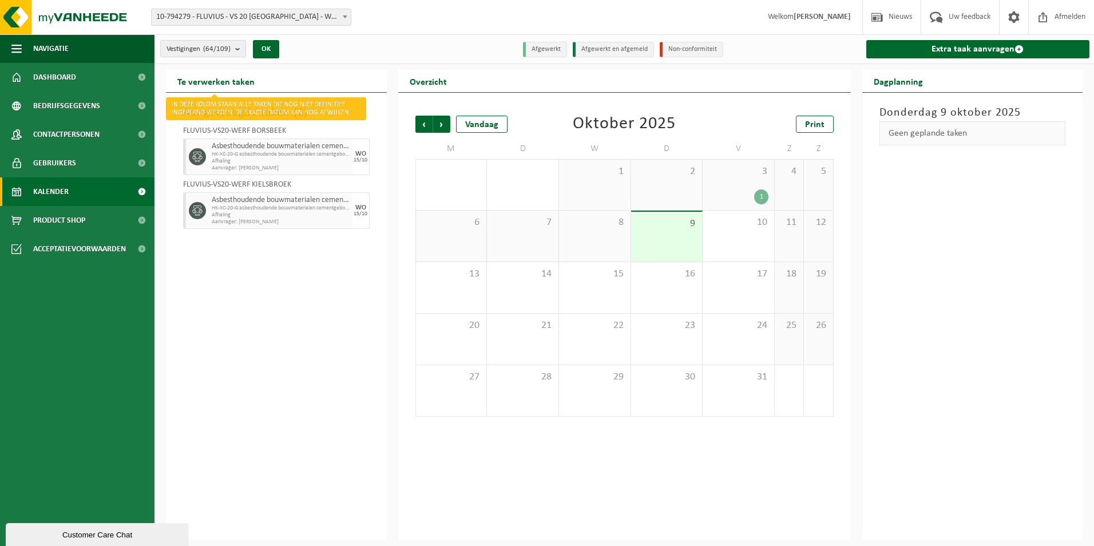
click at [233, 85] on h2 "Te verwerken taken" at bounding box center [216, 81] width 100 height 22
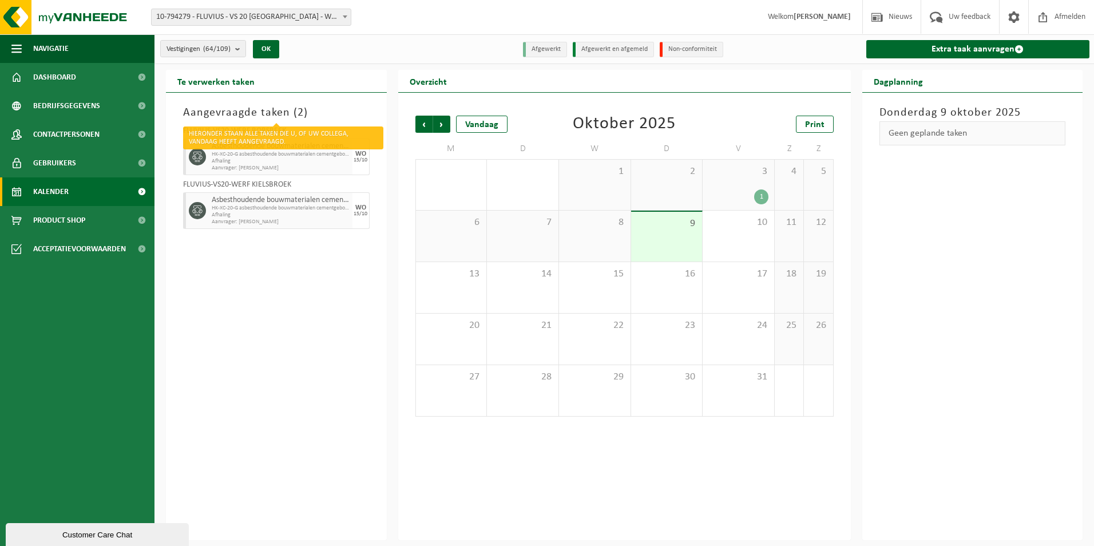
click at [344, 106] on h3 "Aangevraagde taken ( 2 )" at bounding box center [276, 112] width 186 height 17
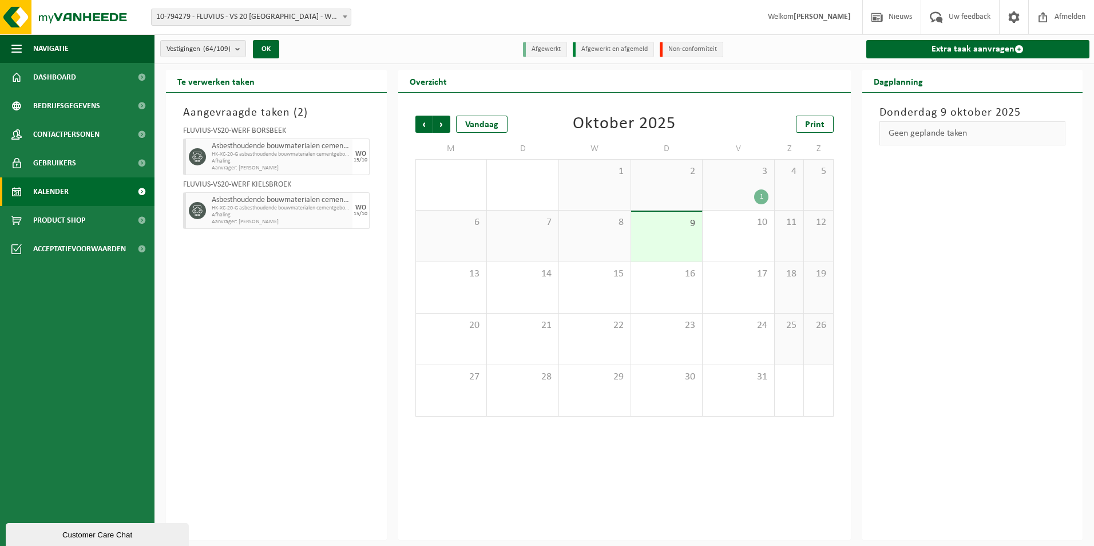
click at [351, 158] on div "Asbesthoudende bouwmaterialen cementgebonden (hechtgebonden) HK-XC-20-G asbesth…" at bounding box center [281, 156] width 144 height 37
click at [350, 205] on div "Asbesthoudende bouwmaterialen cementgebonden (hechtgebonden) HK-XC-20-G asbesth…" at bounding box center [281, 210] width 144 height 37
click at [355, 209] on div "WO" at bounding box center [360, 207] width 11 height 7
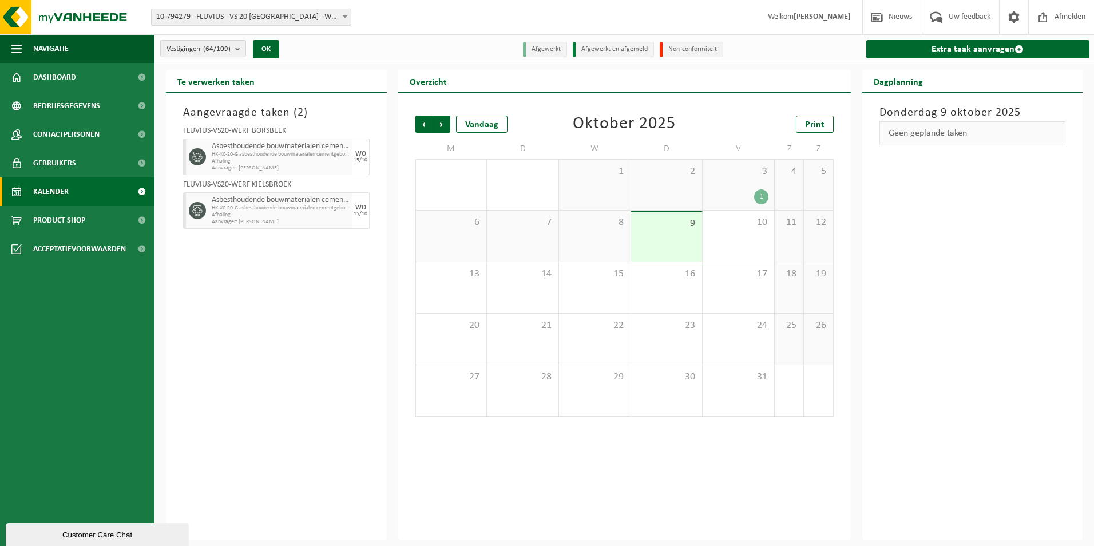
drag, startPoint x: 355, startPoint y: 209, endPoint x: 356, endPoint y: 216, distance: 7.5
click at [356, 216] on div "15/10" at bounding box center [361, 214] width 14 height 6
click at [184, 153] on div at bounding box center [196, 156] width 26 height 37
click at [184, 207] on div at bounding box center [196, 210] width 26 height 37
click at [356, 213] on div "15/10" at bounding box center [361, 214] width 14 height 6
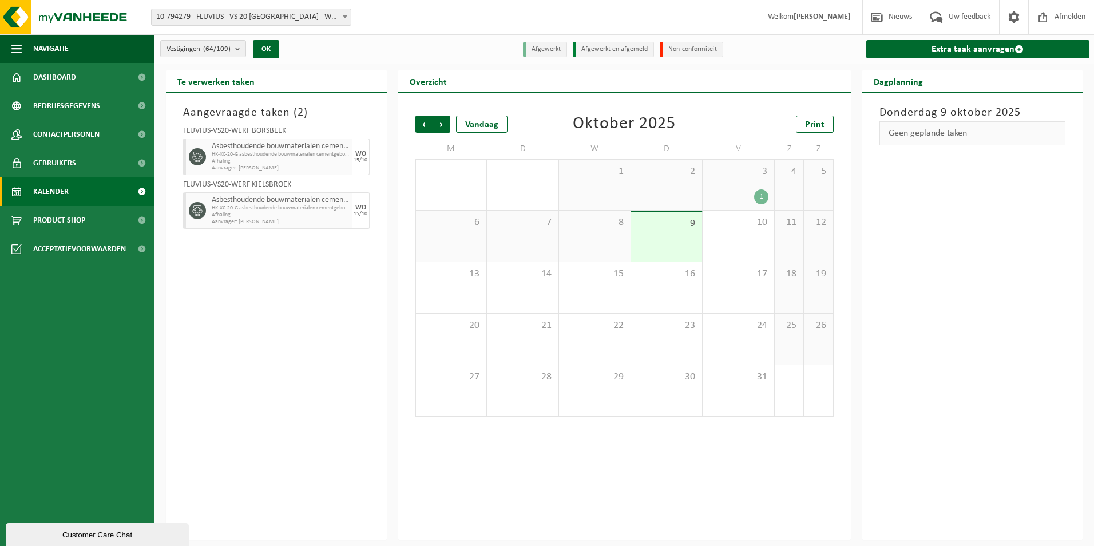
click at [950, 129] on div "Geen geplande taken" at bounding box center [972, 133] width 186 height 24
click at [217, 81] on h2 "Te verwerken taken" at bounding box center [216, 81] width 100 height 22
click at [355, 211] on div "15/10" at bounding box center [361, 214] width 14 height 6
click at [352, 211] on div "[DATE]" at bounding box center [360, 210] width 17 height 37
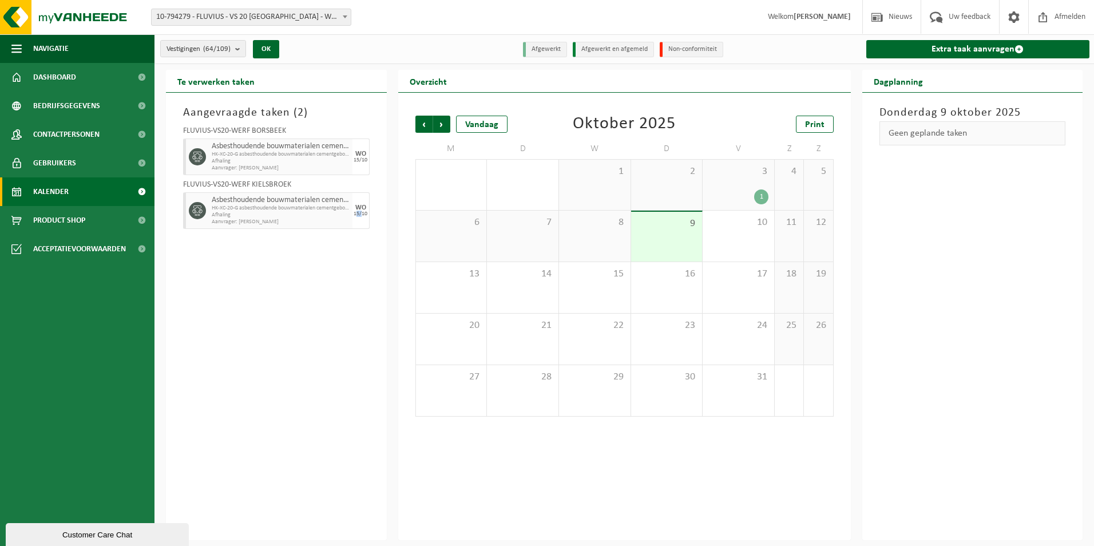
click at [352, 211] on div "[DATE]" at bounding box center [360, 210] width 17 height 37
click at [354, 235] on div "Aangevraagde taken ( 2 ) FLUVIUS-VS20-WERF BORSBEEK Asbesthoudende bouwmaterial…" at bounding box center [276, 316] width 221 height 447
click at [350, 213] on div "Asbesthoudende bouwmaterialen cementgebonden (hechtgebonden) HK-XC-20-G asbesth…" at bounding box center [281, 210] width 144 height 37
click at [354, 211] on div "15/10" at bounding box center [361, 214] width 14 height 6
